Goal: Book appointment/travel/reservation

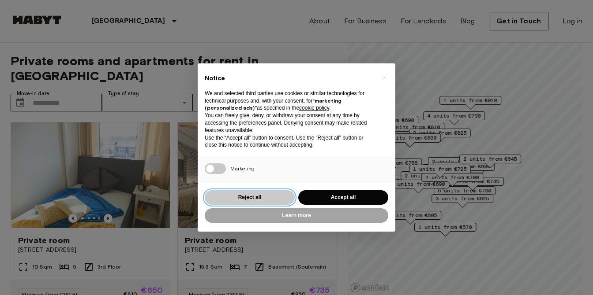
click at [276, 201] on button "Reject all" at bounding box center [250, 198] width 90 height 15
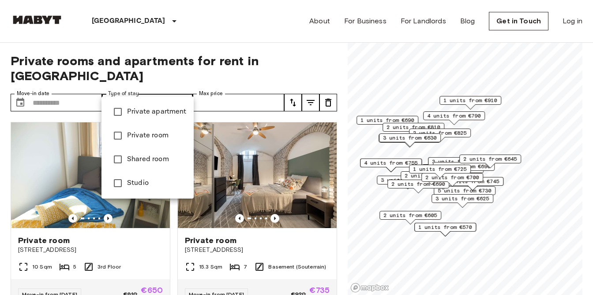
click at [295, 82] on div at bounding box center [296, 147] width 593 height 295
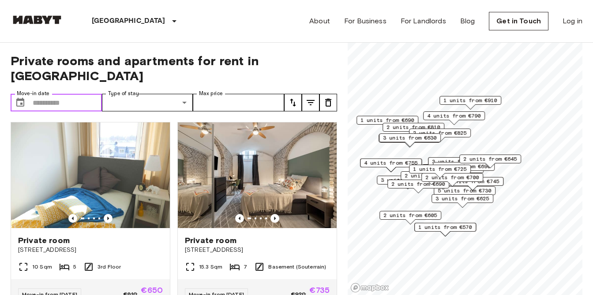
click at [47, 94] on input "Move-in date" at bounding box center [67, 103] width 69 height 18
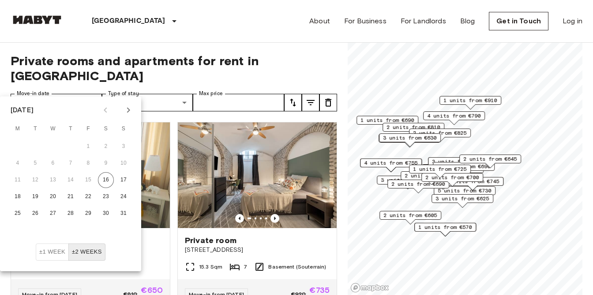
click at [127, 108] on icon "Next month" at bounding box center [128, 110] width 11 height 11
click at [103, 195] on button "27" at bounding box center [106, 197] width 16 height 16
type input "**********"
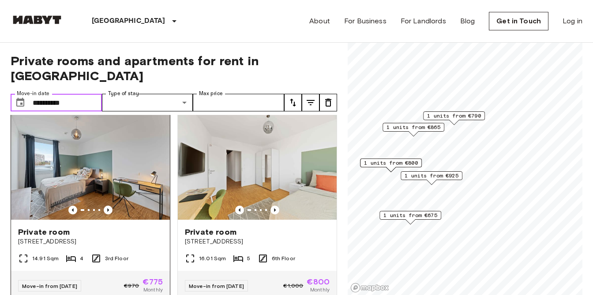
scroll to position [8, 0]
click at [108, 209] on icon "Previous image" at bounding box center [108, 211] width 2 height 4
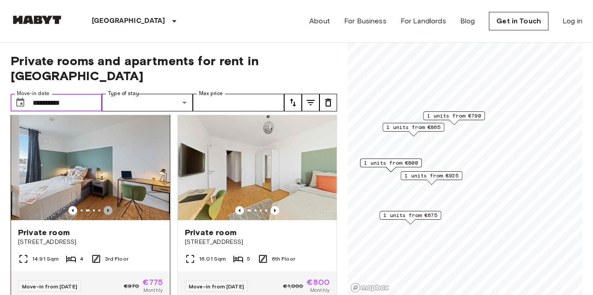
click at [108, 209] on icon "Previous image" at bounding box center [108, 211] width 2 height 4
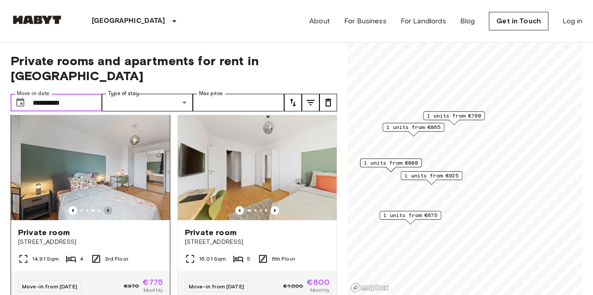
click at [108, 209] on icon "Previous image" at bounding box center [108, 211] width 2 height 4
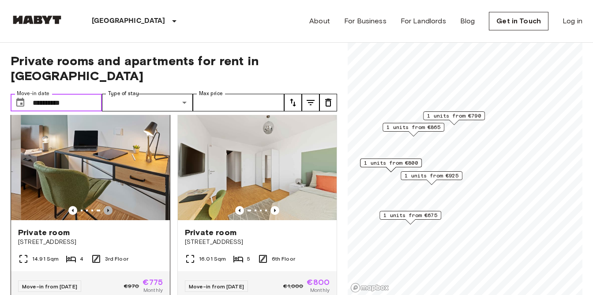
click at [108, 209] on icon "Previous image" at bounding box center [108, 211] width 2 height 4
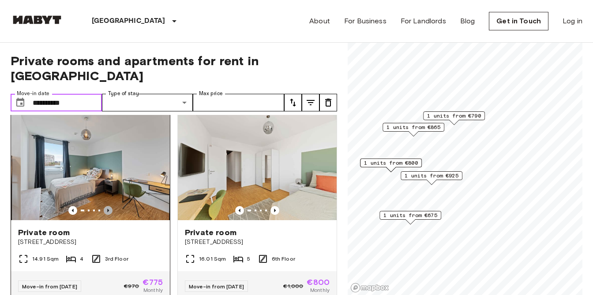
click at [108, 209] on icon "Previous image" at bounding box center [108, 211] width 2 height 4
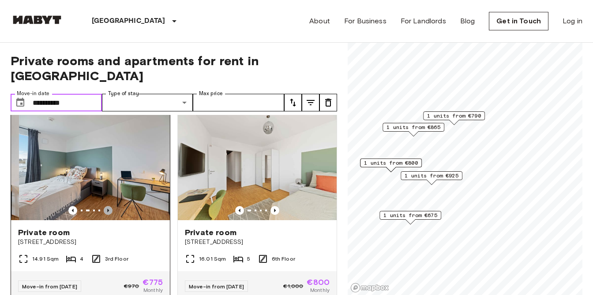
click at [108, 209] on icon "Previous image" at bounding box center [108, 211] width 2 height 4
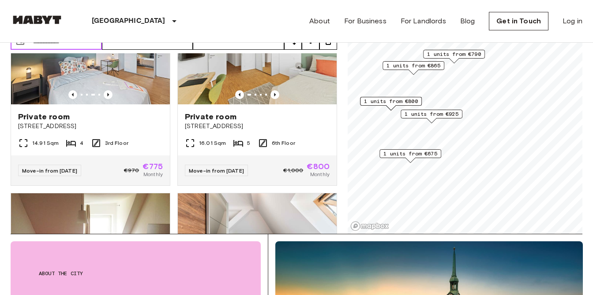
scroll to position [0, 0]
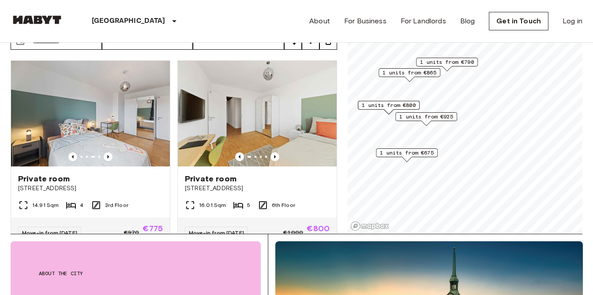
click at [340, 99] on div "**********" at bounding box center [297, 107] width 572 height 253
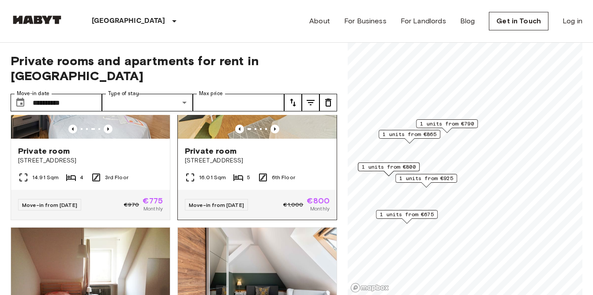
scroll to position [94, 0]
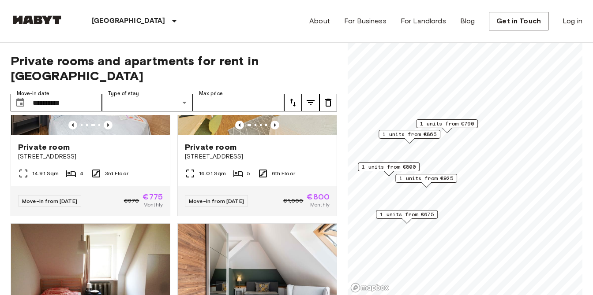
click at [461, 127] on span "1 units from €790" at bounding box center [447, 124] width 54 height 8
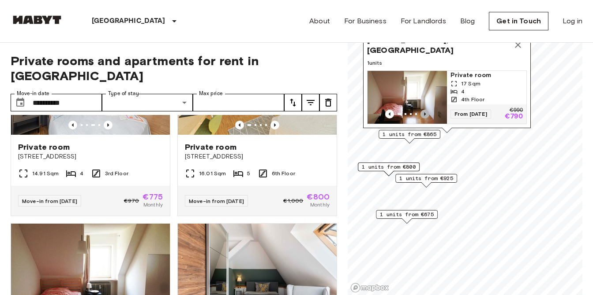
click at [424, 113] on icon "Previous image" at bounding box center [425, 114] width 2 height 4
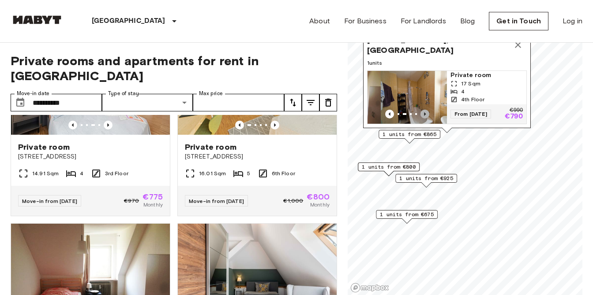
click at [424, 113] on icon "Previous image" at bounding box center [425, 114] width 2 height 4
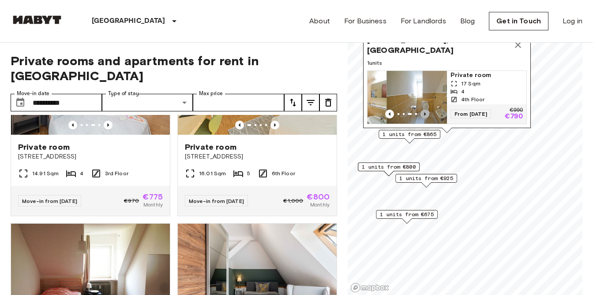
click at [424, 113] on icon "Previous image" at bounding box center [425, 114] width 2 height 4
